Goal: Task Accomplishment & Management: Complete application form

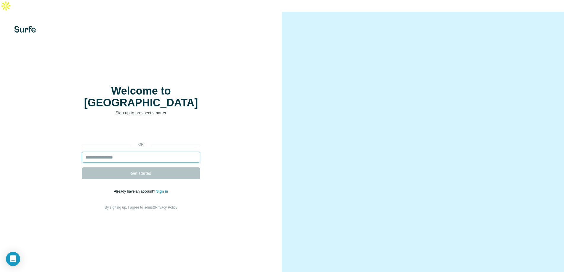
click at [136, 152] on input "email" at bounding box center [141, 157] width 118 height 11
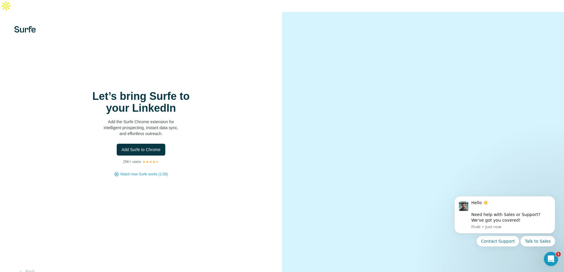
click at [138, 155] on div "Let’s bring Surfe to your LinkedIn Add the Surfe Chrome extension for intellige…" at bounding box center [141, 133] width 258 height 86
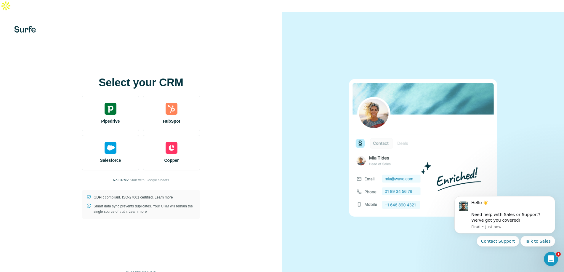
click at [29, 22] on div "Select your CRM Pipedrive HubSpot Salesforce Copper No CRM? Start with Google S…" at bounding box center [141, 148] width 282 height 272
click at [28, 26] on img at bounding box center [25, 29] width 22 height 7
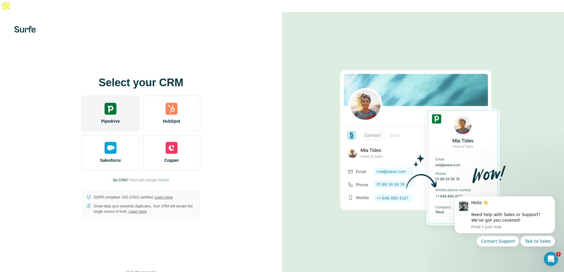
click at [115, 103] on img at bounding box center [111, 109] width 12 height 12
